Goal: Task Accomplishment & Management: Manage account settings

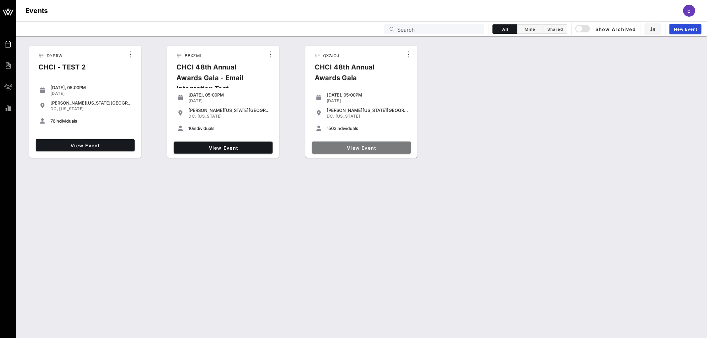
click at [359, 145] on span "View Event" at bounding box center [362, 148] width 94 height 6
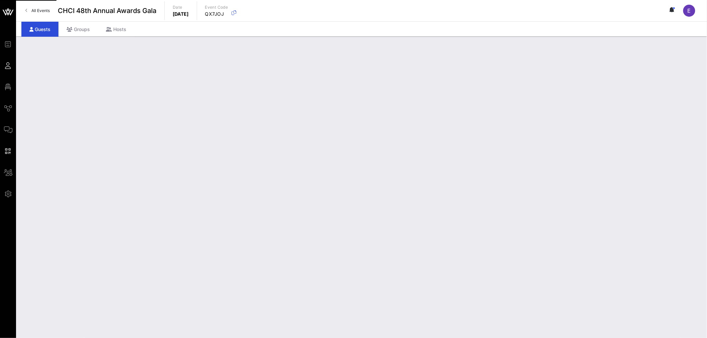
click at [39, 10] on span "All Events" at bounding box center [40, 10] width 18 height 5
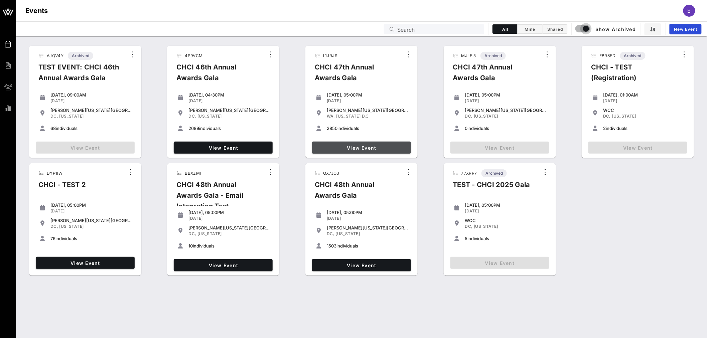
click at [369, 148] on span "View Event" at bounding box center [362, 148] width 94 height 6
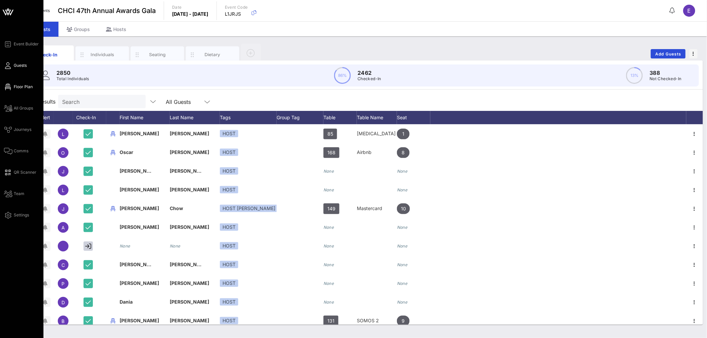
click at [19, 88] on span "Floor Plan" at bounding box center [23, 87] width 19 height 6
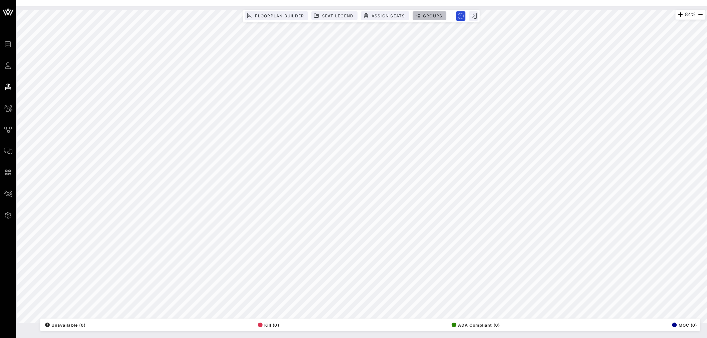
click at [434, 18] on button "Groups" at bounding box center [430, 15] width 34 height 9
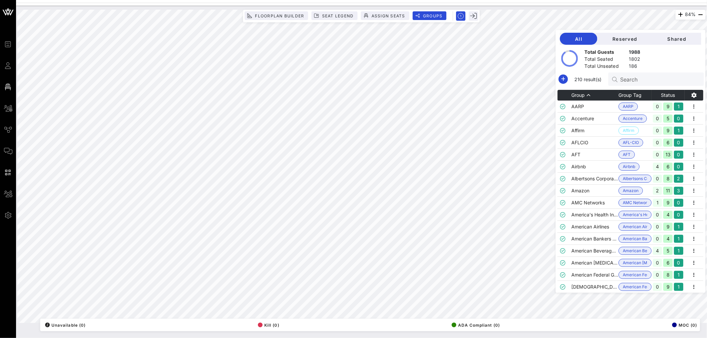
click at [621, 81] on div at bounding box center [617, 79] width 8 height 7
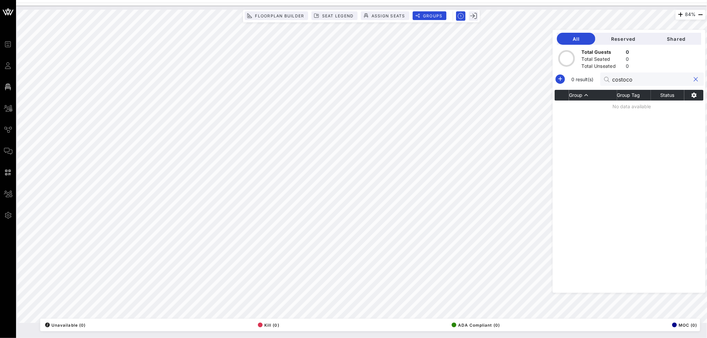
click at [652, 78] on input "costoco" at bounding box center [652, 79] width 78 height 9
click at [651, 80] on input "costoco" at bounding box center [652, 79] width 78 height 9
click at [651, 80] on input "costococ" at bounding box center [652, 79] width 78 height 9
type input "costococsda"
click at [647, 82] on input "costococsda" at bounding box center [652, 79] width 78 height 9
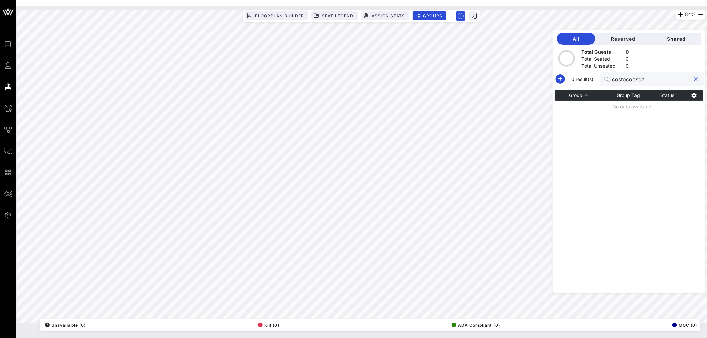
drag, startPoint x: 658, startPoint y: 81, endPoint x: 653, endPoint y: 80, distance: 4.4
click at [653, 80] on input "costococsda" at bounding box center [652, 79] width 78 height 9
drag, startPoint x: 658, startPoint y: 82, endPoint x: 617, endPoint y: 80, distance: 40.8
click at [617, 80] on div "costococsda" at bounding box center [653, 79] width 104 height 13
click at [691, 79] on input "text" at bounding box center [652, 79] width 78 height 9
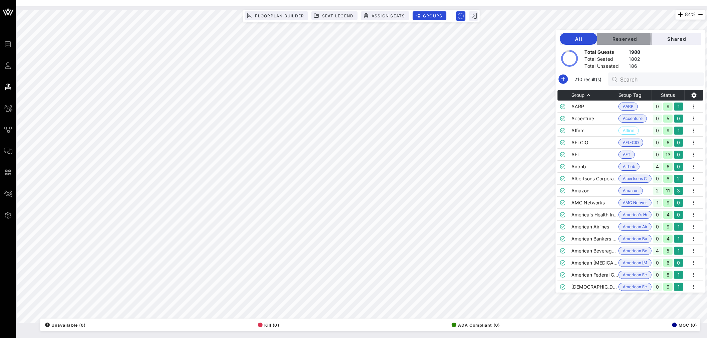
click at [626, 38] on span "Reserved" at bounding box center [625, 39] width 44 height 6
click at [587, 41] on span "All" at bounding box center [579, 39] width 27 height 6
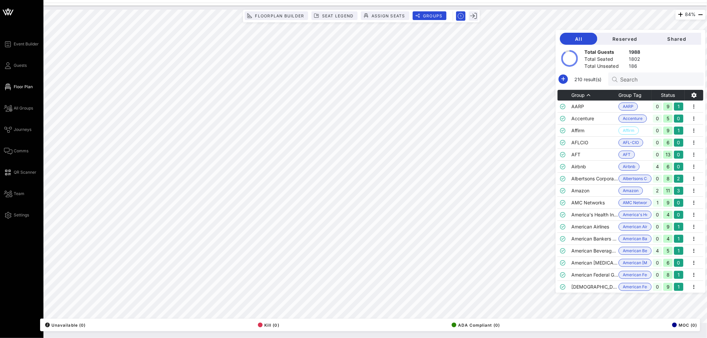
click at [23, 66] on span "Guests" at bounding box center [20, 66] width 13 height 6
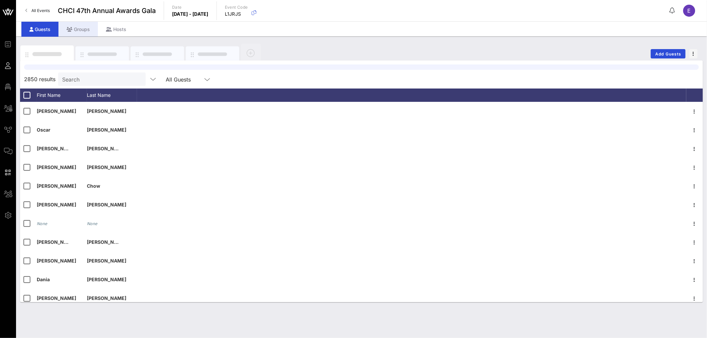
click at [83, 30] on div "Groups" at bounding box center [78, 29] width 39 height 15
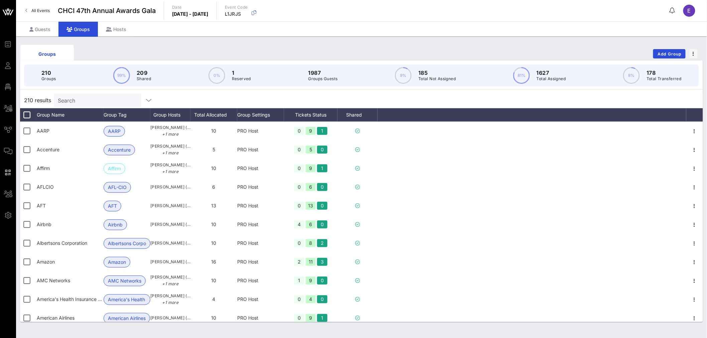
drag, startPoint x: 39, startPoint y: 9, endPoint x: 208, endPoint y: 38, distance: 172.0
click at [39, 9] on span "All Events" at bounding box center [40, 10] width 18 height 5
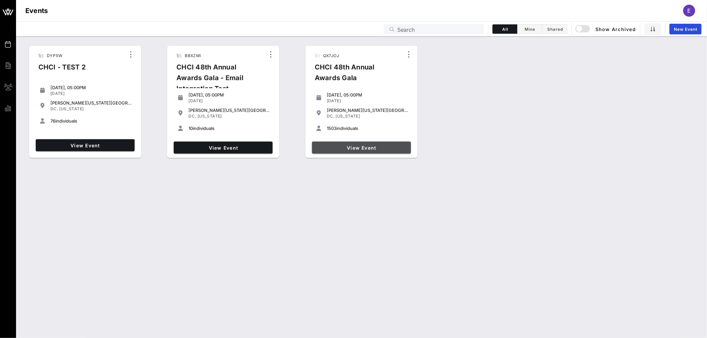
click at [360, 144] on link "View Event" at bounding box center [361, 148] width 99 height 12
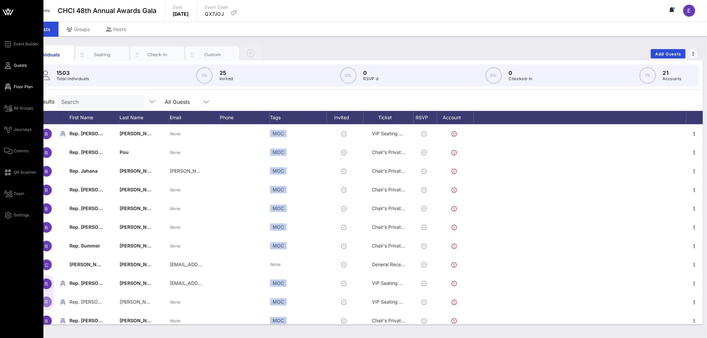
click at [9, 88] on icon at bounding box center [8, 87] width 8 height 1
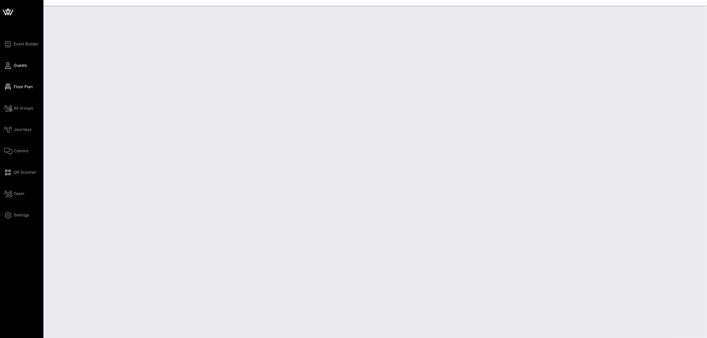
click at [19, 66] on span "Guests" at bounding box center [20, 66] width 13 height 6
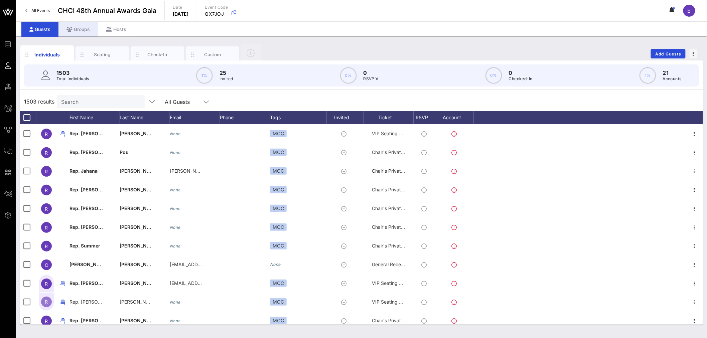
click at [85, 27] on div "Groups" at bounding box center [78, 29] width 39 height 15
